Goal: Information Seeking & Learning: Learn about a topic

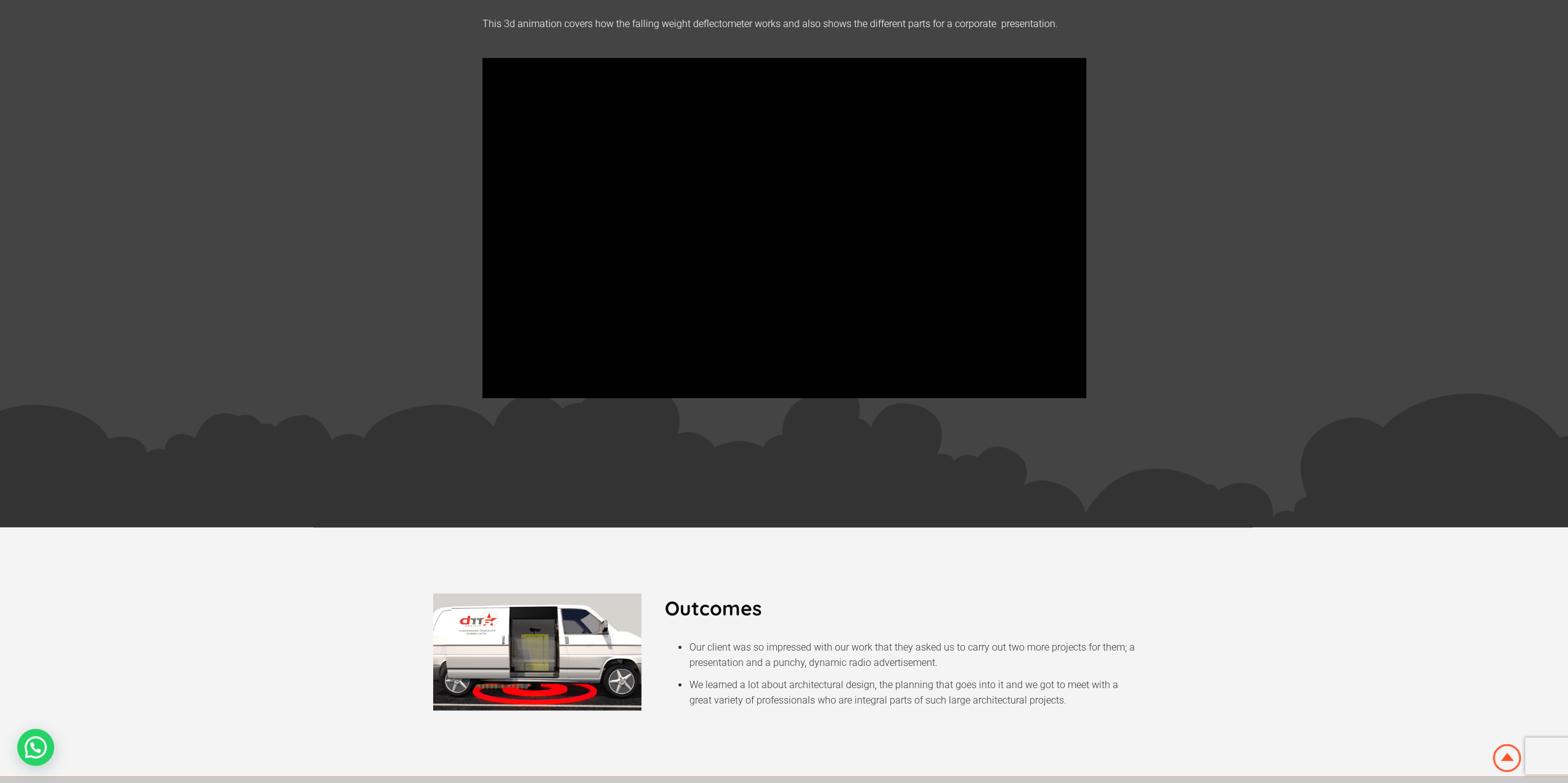
scroll to position [862, 0]
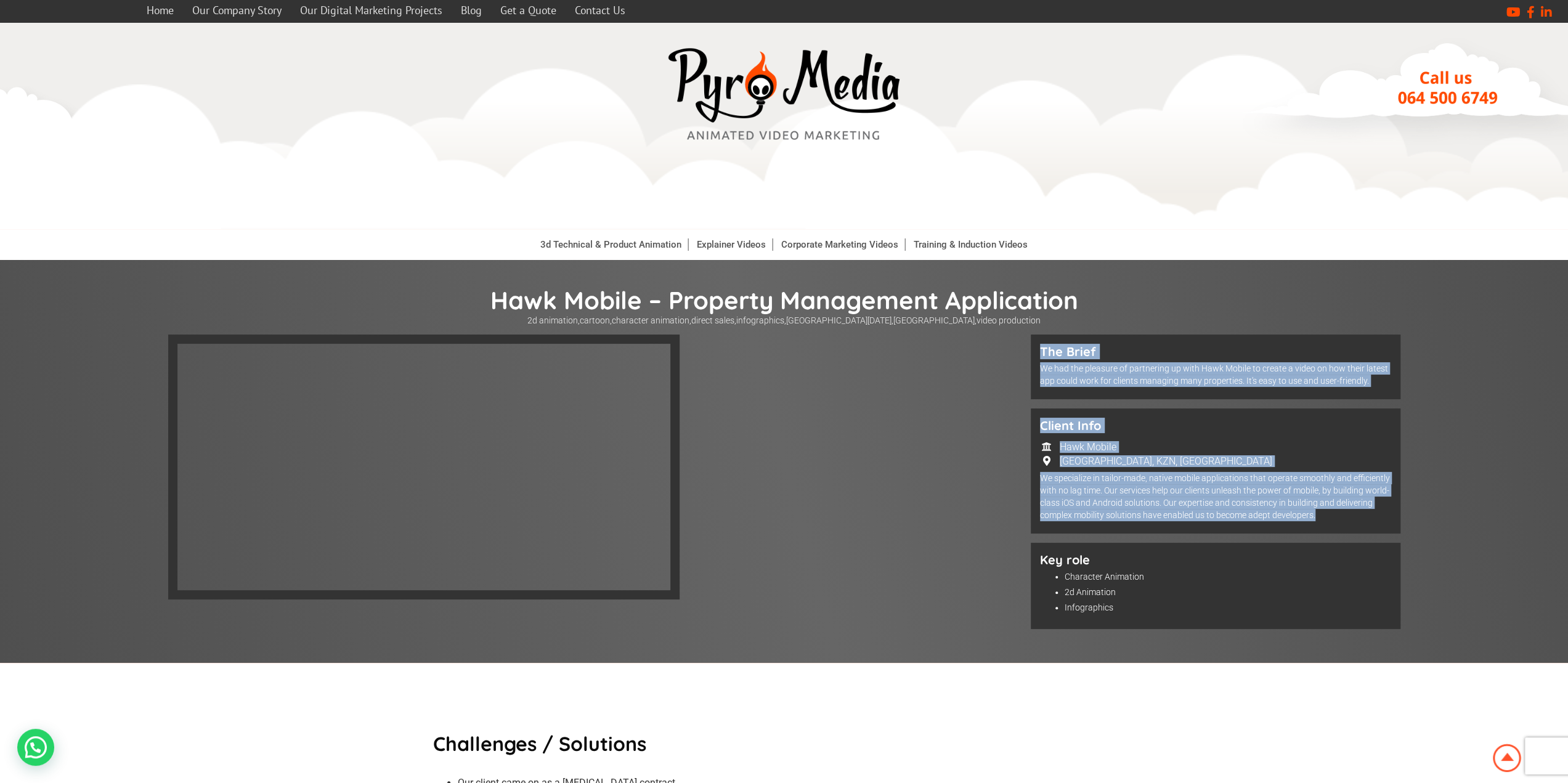
drag, startPoint x: 1324, startPoint y: 514, endPoint x: 1040, endPoint y: 347, distance: 329.5
click at [1040, 347] on div "The Brief We had the pleasure of partnering up with Hawk Mobile to create a vid…" at bounding box center [1215, 486] width 370 height 303
copy div "The Brief We had the pleasure of partnering up with Hawk Mobile to create a vid…"
click at [1092, 346] on h5 "The Brief" at bounding box center [1215, 351] width 351 height 16
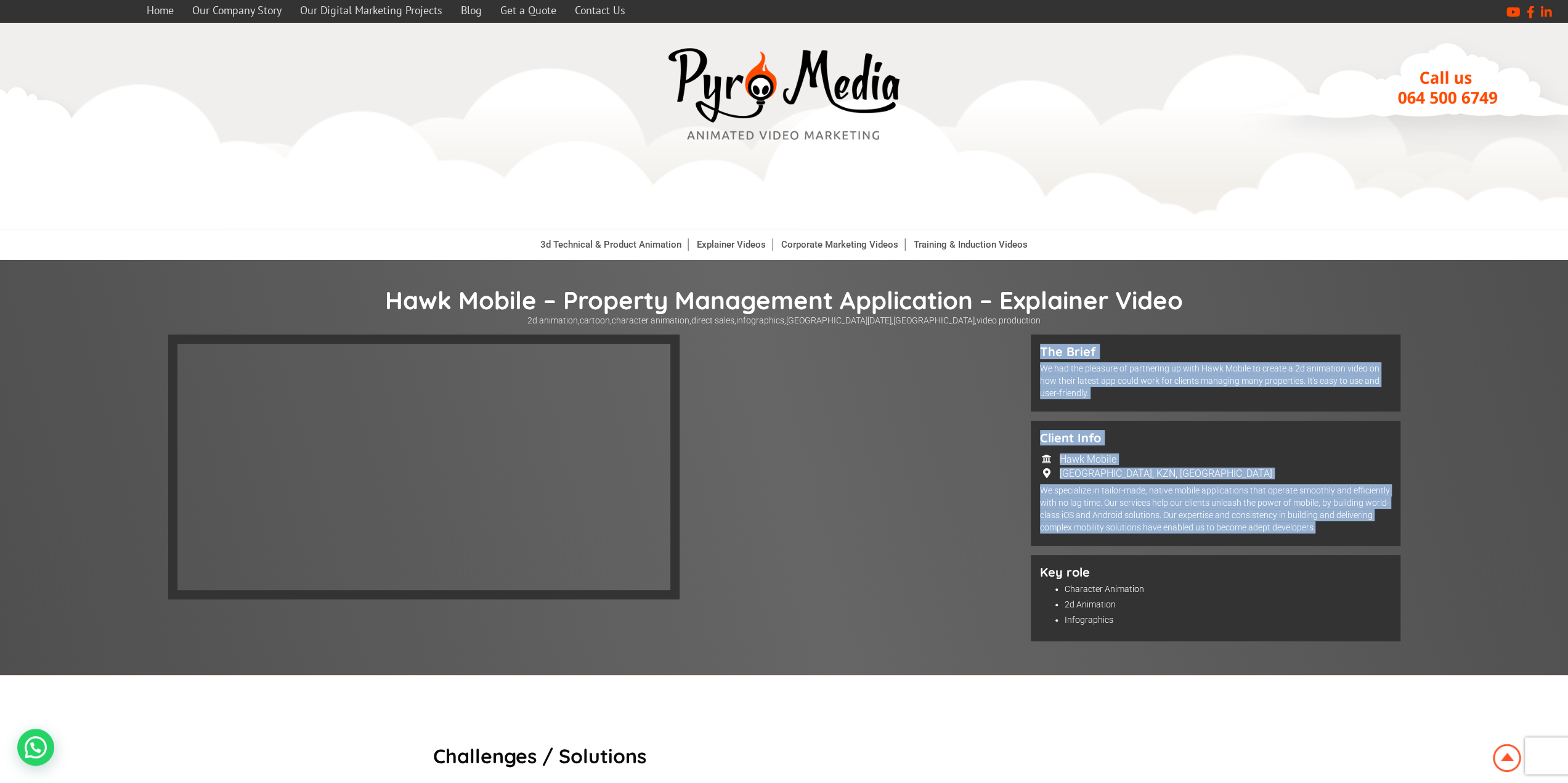
drag, startPoint x: 1324, startPoint y: 530, endPoint x: 1034, endPoint y: 351, distance: 340.8
click at [1034, 351] on div "The Brief We had the pleasure of partnering up with Hawk Mobile to create a 2d …" at bounding box center [1215, 492] width 370 height 316
copy div "The Brief We had the pleasure of partnering up with Hawk Mobile to create a 2d …"
